Goal: Transaction & Acquisition: Purchase product/service

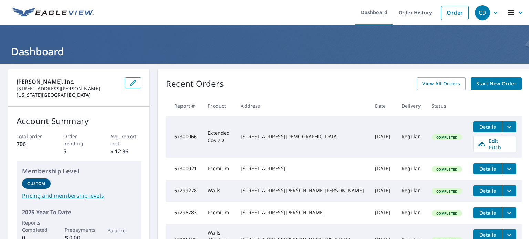
click at [505, 125] on icon "filesDropdownBtn-67300066" at bounding box center [509, 127] width 8 height 8
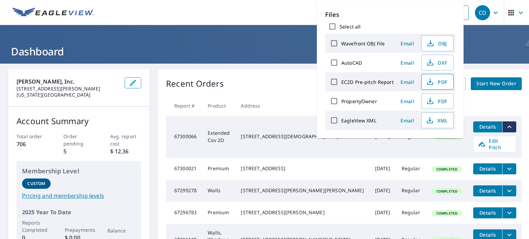
click at [433, 83] on icon "button" at bounding box center [430, 82] width 8 height 8
click at [225, 53] on h1 "Dashboard" at bounding box center [264, 51] width 512 height 14
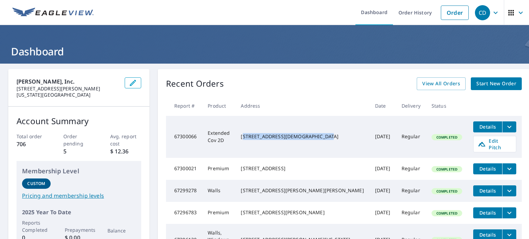
drag, startPoint x: 280, startPoint y: 129, endPoint x: 316, endPoint y: 139, distance: 37.3
click at [316, 139] on div "[STREET_ADDRESS][DEMOGRAPHIC_DATA]" at bounding box center [302, 136] width 123 height 7
drag, startPoint x: 326, startPoint y: 140, endPoint x: 278, endPoint y: 131, distance: 48.6
click at [278, 131] on td "[STREET_ADDRESS][DEMOGRAPHIC_DATA]" at bounding box center [302, 137] width 134 height 42
copy div "[STREET_ADDRESS][DEMOGRAPHIC_DATA]"
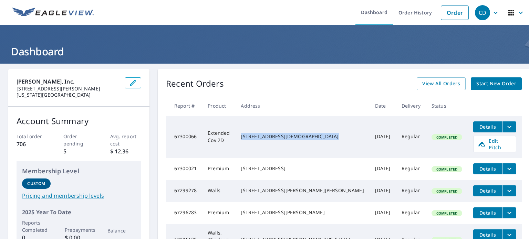
click at [507, 126] on icon "filesDropdownBtn-67300066" at bounding box center [509, 127] width 4 height 2
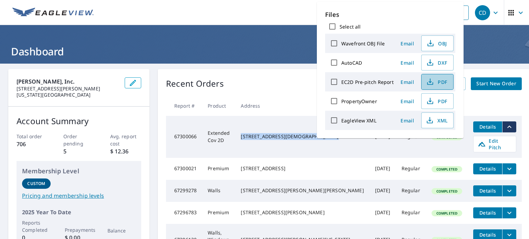
click at [431, 82] on icon "button" at bounding box center [430, 82] width 8 height 8
click at [233, 22] on ul "Dashboard Order History Order" at bounding box center [285, 12] width 374 height 25
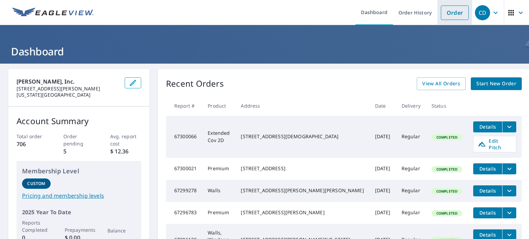
click at [460, 11] on link "Order" at bounding box center [455, 13] width 28 height 14
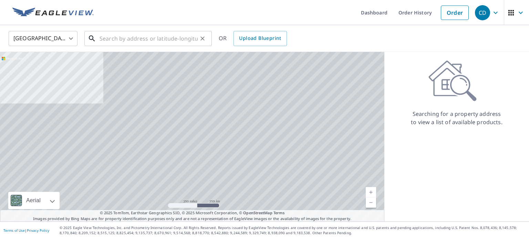
click at [146, 42] on input "text" at bounding box center [149, 38] width 98 height 19
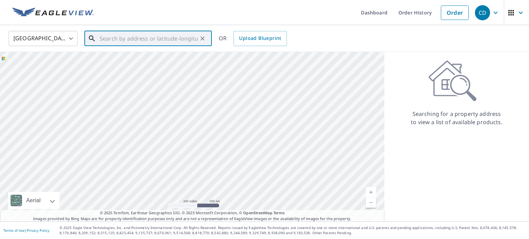
paste input "[STREET_ADDRESS][DEMOGRAPHIC_DATA]"
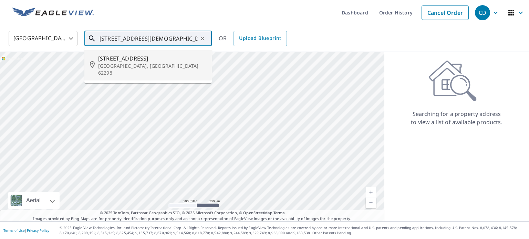
click at [131, 63] on p "[GEOGRAPHIC_DATA], [GEOGRAPHIC_DATA] 62298" at bounding box center [152, 70] width 108 height 14
type input "[STREET_ADDRESS][DEMOGRAPHIC_DATA]"
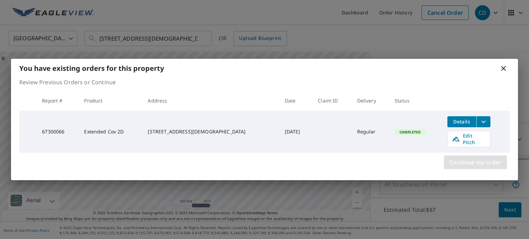
click at [489, 160] on span "Continue my order" at bounding box center [475, 163] width 52 height 10
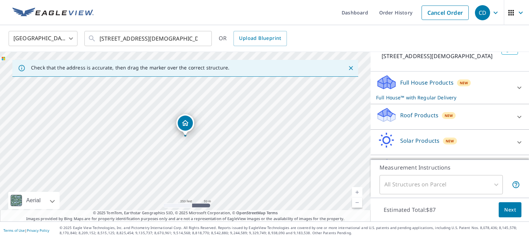
scroll to position [72, 0]
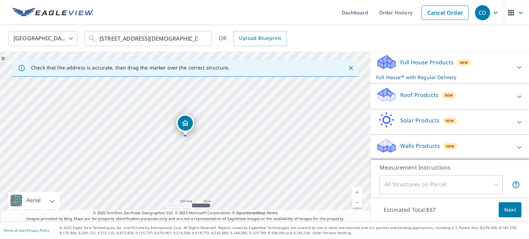
click at [518, 94] on icon at bounding box center [519, 97] width 8 height 8
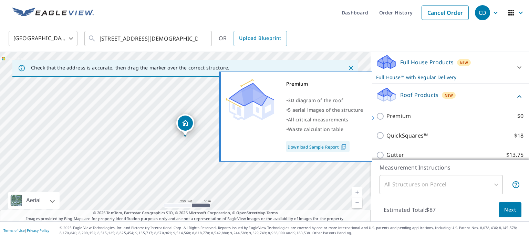
click at [378, 116] on input "Premium $0" at bounding box center [381, 116] width 10 height 8
checkbox input "true"
checkbox input "false"
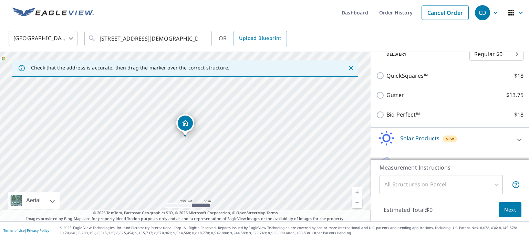
scroll to position [165, 0]
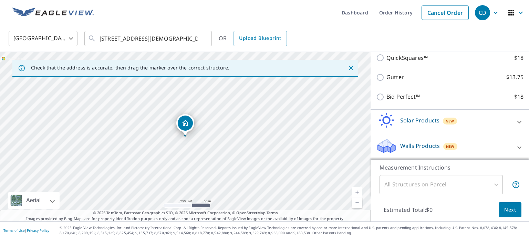
click at [495, 183] on div "All Structures on Parcel" at bounding box center [440, 184] width 123 height 19
click at [514, 210] on span "Next" at bounding box center [510, 210] width 12 height 9
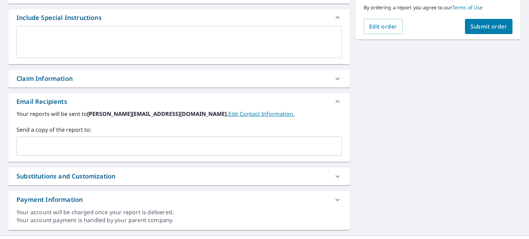
scroll to position [194, 0]
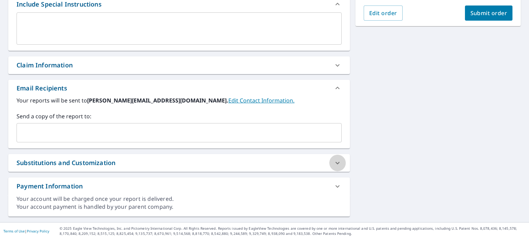
click at [335, 159] on icon at bounding box center [337, 163] width 8 height 8
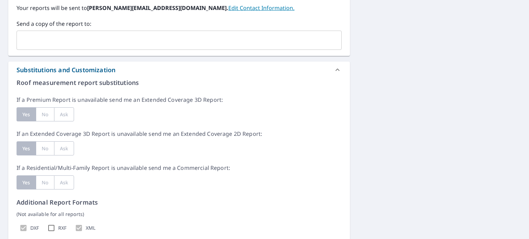
scroll to position [290, 0]
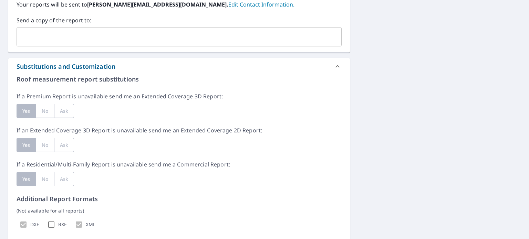
click at [26, 111] on div "Yes" at bounding box center [26, 111] width 19 height 14
click at [43, 145] on div "No" at bounding box center [45, 145] width 18 height 14
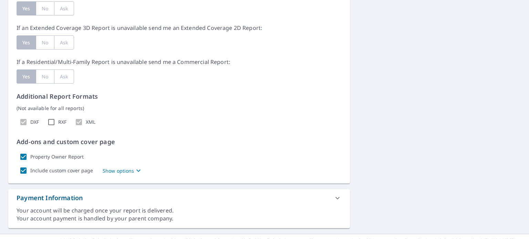
scroll to position [393, 0]
click at [129, 170] on p "Show options" at bounding box center [119, 170] width 32 height 7
checkbox input "true"
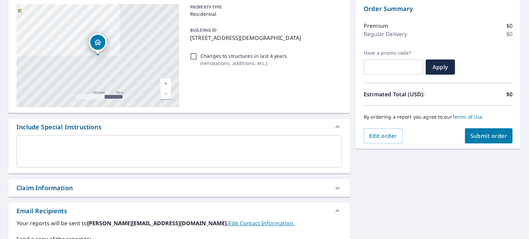
scroll to position [72, 0]
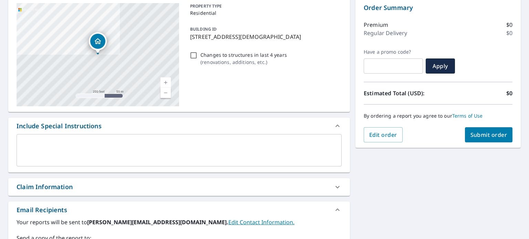
click at [87, 148] on textarea at bounding box center [178, 151] width 315 height 20
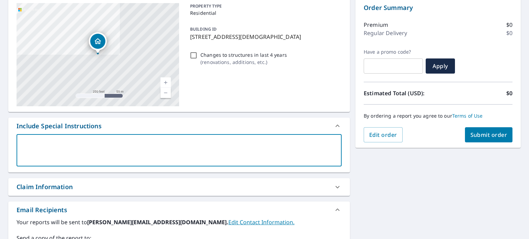
type textarea "t"
type textarea "x"
checkbox input "true"
type textarea "th"
type textarea "x"
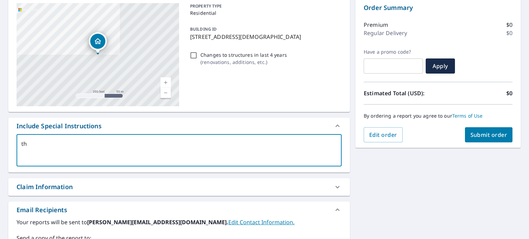
checkbox input "true"
type textarea "thi"
type textarea "x"
checkbox input "true"
type textarea "this"
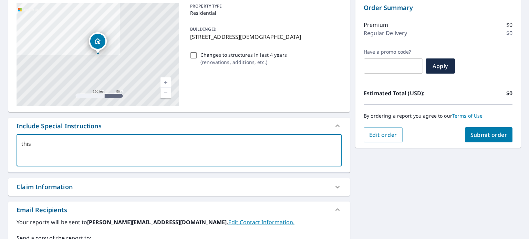
type textarea "x"
checkbox input "true"
type textarea "this"
type textarea "x"
checkbox input "true"
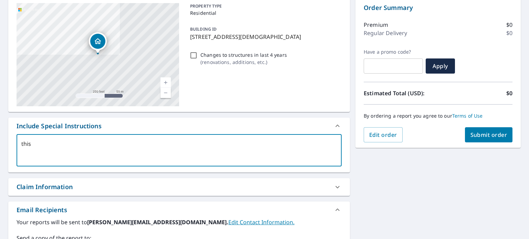
type textarea "this n"
type textarea "x"
checkbox input "true"
type textarea "this ne"
type textarea "x"
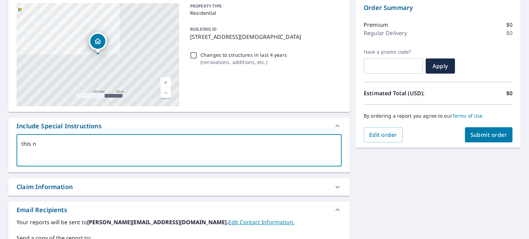
checkbox input "true"
type textarea "this nee"
type textarea "x"
checkbox input "true"
type textarea "this need"
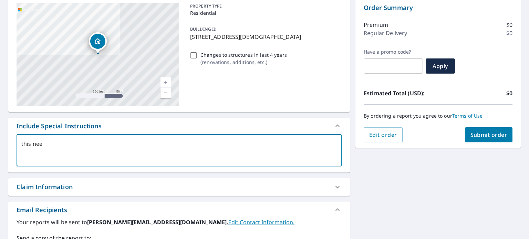
type textarea "x"
checkbox input "true"
type textarea "this needs"
type textarea "x"
checkbox input "true"
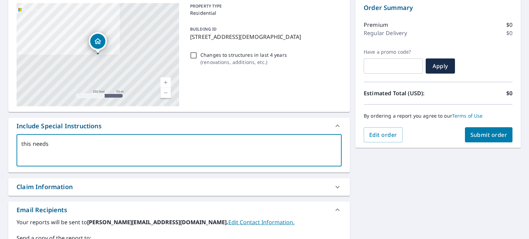
type textarea "this needs"
type textarea "x"
checkbox input "true"
type textarea "this needs t"
type textarea "x"
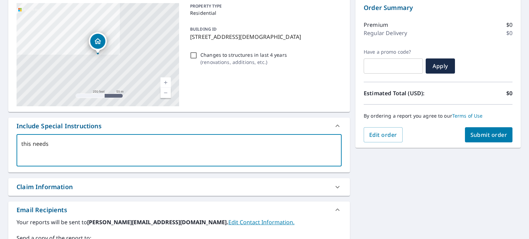
checkbox input "true"
type textarea "this needs to"
type textarea "x"
checkbox input "true"
type textarea "this needs to"
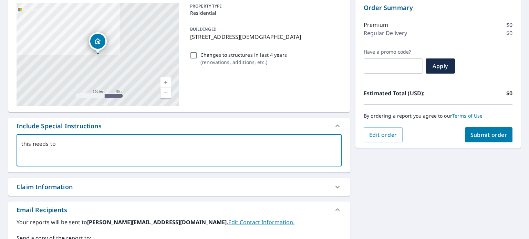
type textarea "x"
checkbox input "true"
type textarea "this needs to b"
type textarea "x"
checkbox input "true"
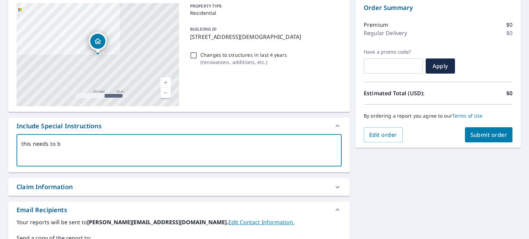
type textarea "this needs to be"
type textarea "x"
checkbox input "true"
type textarea "this needs to be"
type textarea "x"
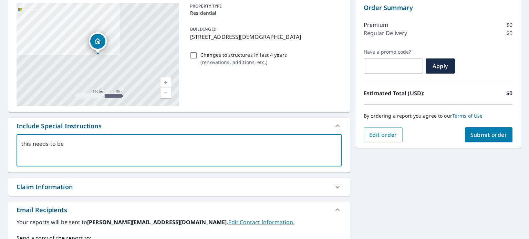
checkbox input "true"
type textarea "this needs to be 3"
type textarea "x"
checkbox input "true"
type textarea "this needs to be 3"
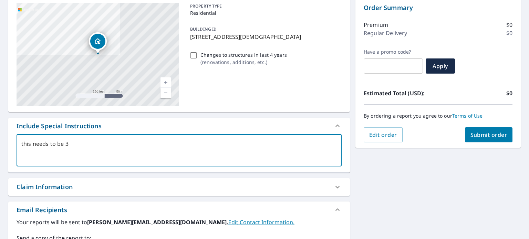
type textarea "x"
checkbox input "true"
type textarea "this needs to be 3 d"
type textarea "x"
checkbox input "true"
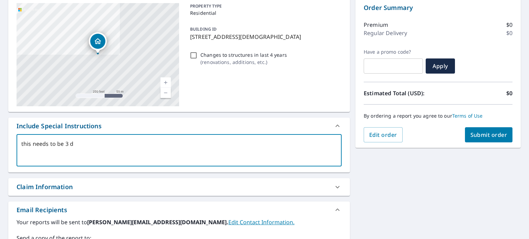
type textarea "this needs to be 3 d"
type textarea "x"
checkbox input "true"
type textarea "this needs to be 3 d r"
type textarea "x"
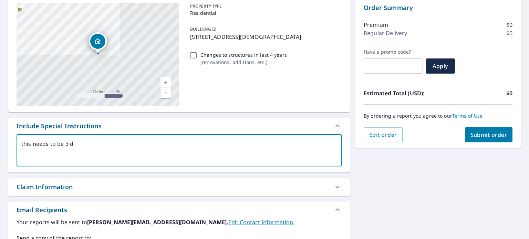
checkbox input "true"
type textarea "this needs to be 3 d re"
type textarea "x"
checkbox input "true"
type textarea "this needs to be 3 d rep"
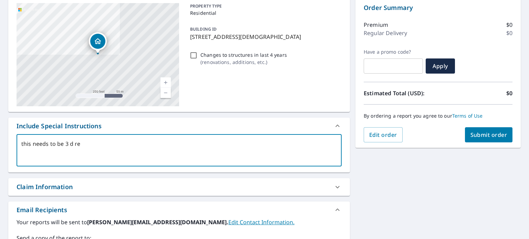
type textarea "x"
checkbox input "true"
type textarea "this needs to be 3 d repo"
type textarea "x"
checkbox input "true"
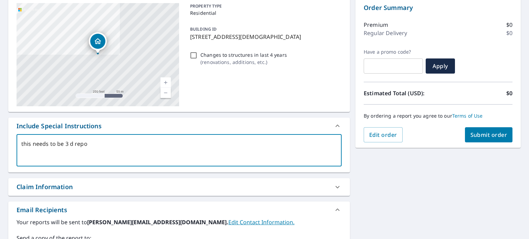
type textarea "this needs to be 3 d repor"
type textarea "x"
checkbox input "true"
type textarea "this needs to be 3 d report"
type textarea "x"
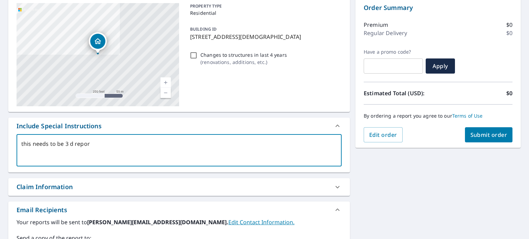
checkbox input "true"
type textarea "this needs to be 3 d repor"
type textarea "x"
checkbox input "true"
type textarea "this needs to be 3 d repo"
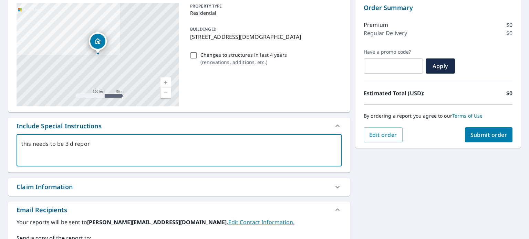
type textarea "x"
checkbox input "true"
type textarea "this needs to be 3 d rep"
type textarea "x"
checkbox input "true"
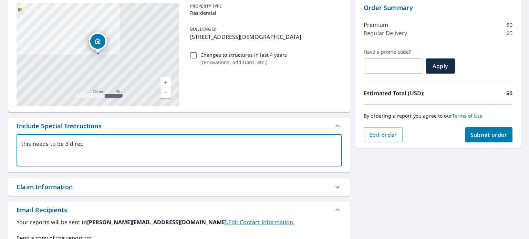
type textarea "this needs to be 3 d re"
type textarea "x"
checkbox input "true"
type textarea "this needs to be 3 d r"
type textarea "x"
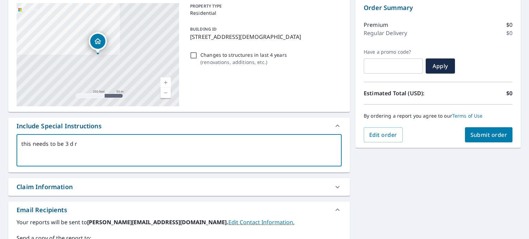
checkbox input "true"
type textarea "this needs to be 3 d"
type textarea "x"
checkbox input "true"
type textarea "this needs to be 3 d"
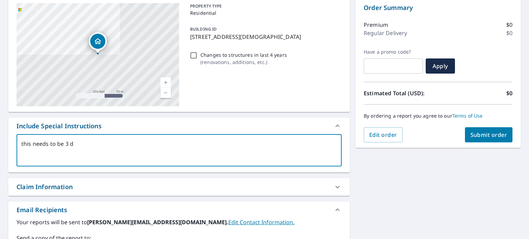
type textarea "x"
checkbox input "true"
type textarea "this needs to be 3"
type textarea "x"
checkbox input "true"
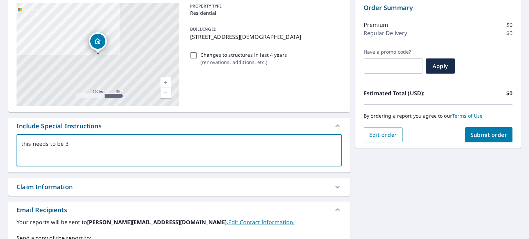
type textarea "this needs to be 3"
type textarea "x"
checkbox input "true"
type textarea "this needs to be 3D"
type textarea "x"
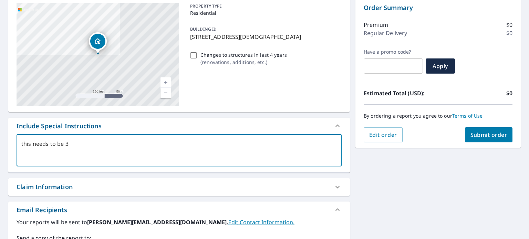
checkbox input "true"
type textarea "this needs to be 3D"
type textarea "x"
checkbox input "true"
type textarea "this needs to be 3D r"
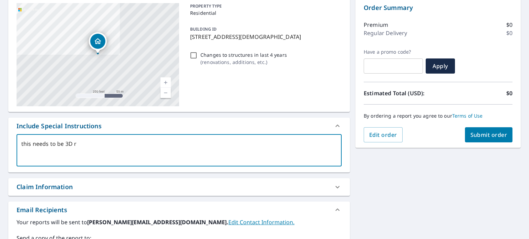
type textarea "x"
checkbox input "true"
type textarea "this needs to be 3D re"
type textarea "x"
checkbox input "true"
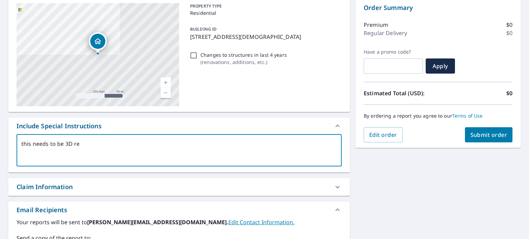
type textarea "this needs to be 3D rep"
type textarea "x"
checkbox input "true"
type textarea "this needs to be 3D repo"
type textarea "x"
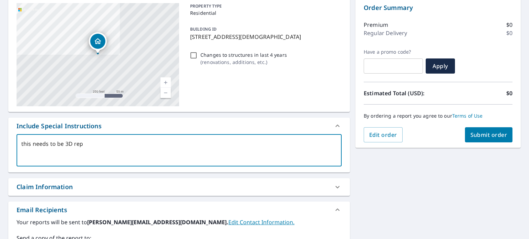
checkbox input "true"
type textarea "this needs to be 3D repor"
type textarea "x"
checkbox input "true"
type textarea "this needs to be 3D report"
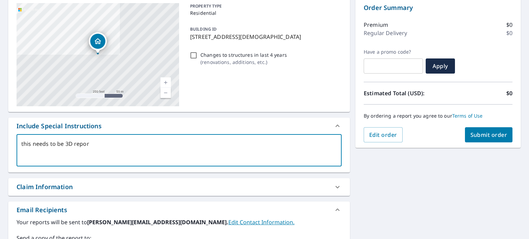
type textarea "x"
checkbox input "true"
type textarea "this needs to be 3D report."
type textarea "x"
checkbox input "true"
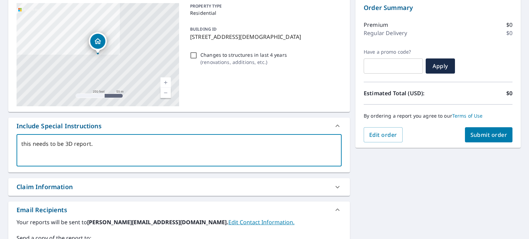
type textarea "this needs to be 3D report."
type textarea "x"
checkbox input "true"
type textarea "this needs to be 3D report."
type textarea "x"
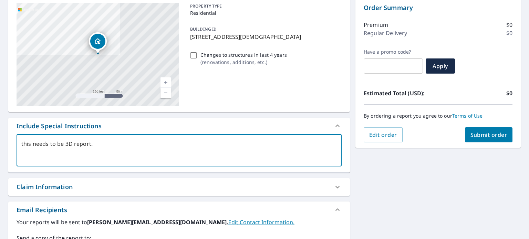
checkbox input "true"
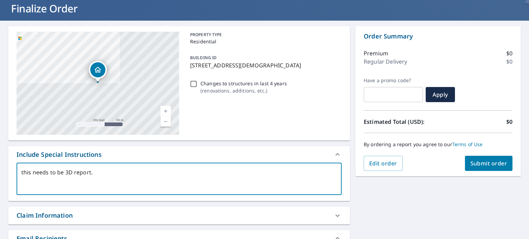
scroll to position [35, 0]
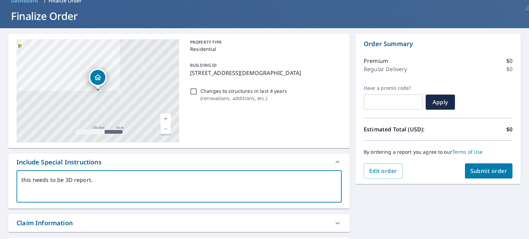
type textarea "this needs to be 3D report."
type textarea "x"
click at [195, 92] on input "Changes to structures in last 4 years ( renovations, additions, etc. )" at bounding box center [193, 91] width 8 height 8
checkbox input "true"
type textarea "x"
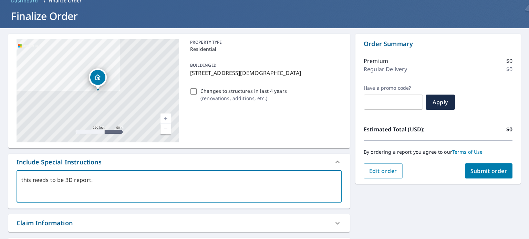
checkbox input "true"
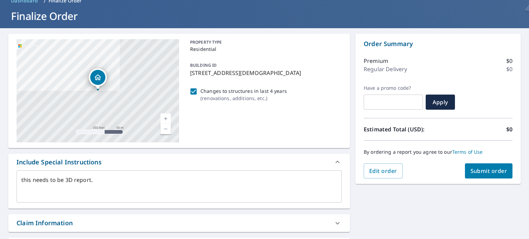
type textarea "x"
click at [147, 179] on textarea "this needs to be 3D report." at bounding box center [178, 187] width 315 height 20
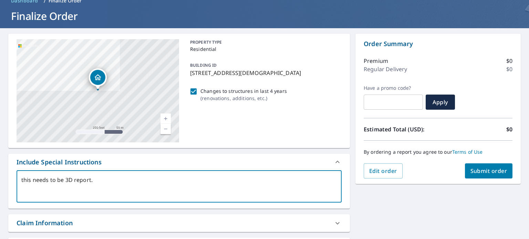
type textarea "this needs to be 3D report. s"
type textarea "x"
checkbox input "true"
type textarea "this needs to be 3D report. se"
type textarea "x"
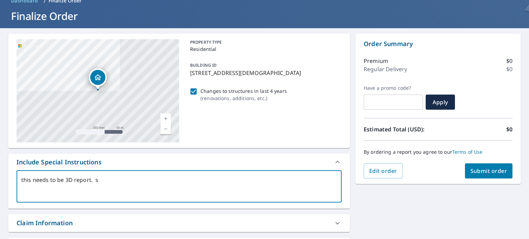
checkbox input "true"
type textarea "this needs to be 3D report. sen"
type textarea "x"
checkbox input "true"
type textarea "this needs to be 3D report. send"
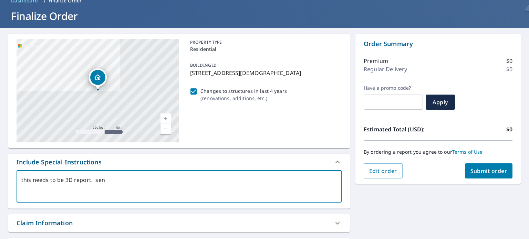
type textarea "x"
checkbox input "true"
type textarea "this needs to be 3D report. send"
type textarea "x"
checkbox input "true"
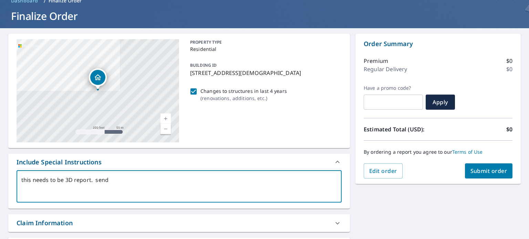
type textarea "this needs to be 3D report. send d"
type textarea "x"
checkbox input "true"
type textarea "this needs to be 3D report. send dr"
type textarea "x"
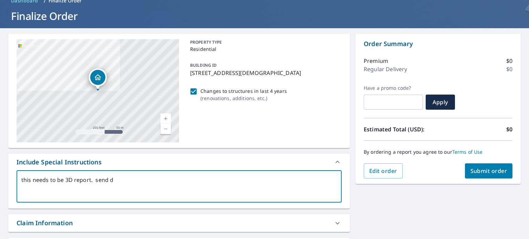
checkbox input "true"
type textarea "this needs to be 3D report. send dro"
type textarea "x"
checkbox input "true"
type textarea "this needs to be 3D report. send dron"
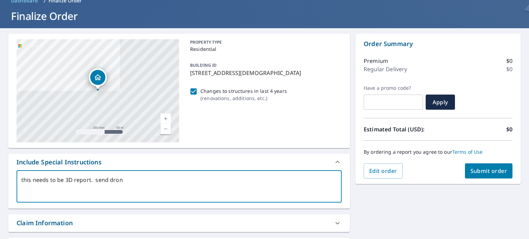
type textarea "x"
checkbox input "true"
type textarea "this needs to be 3D report. send drone"
type textarea "x"
checkbox input "true"
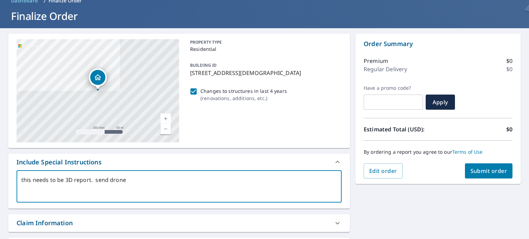
type textarea "this needs to be 3D report. send drone"
click at [502, 166] on button "Submit order" at bounding box center [489, 171] width 48 height 15
type textarea "x"
checkbox input "true"
